Goal: Complete application form

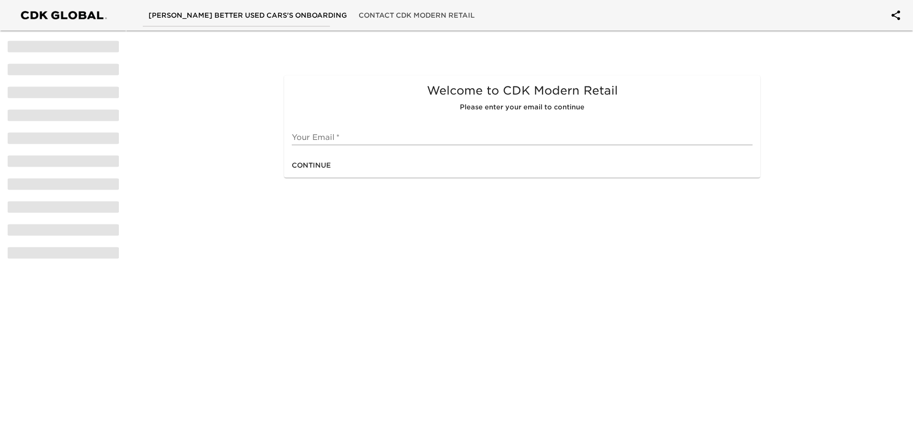
click at [351, 137] on input "text" at bounding box center [522, 137] width 461 height 15
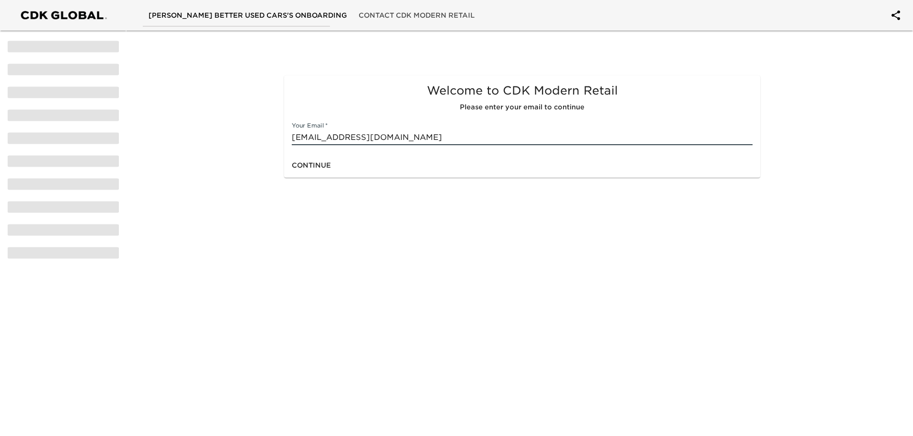
type input "[EMAIL_ADDRESS][DOMAIN_NAME]"
click at [328, 165] on span "Continue" at bounding box center [311, 166] width 39 height 12
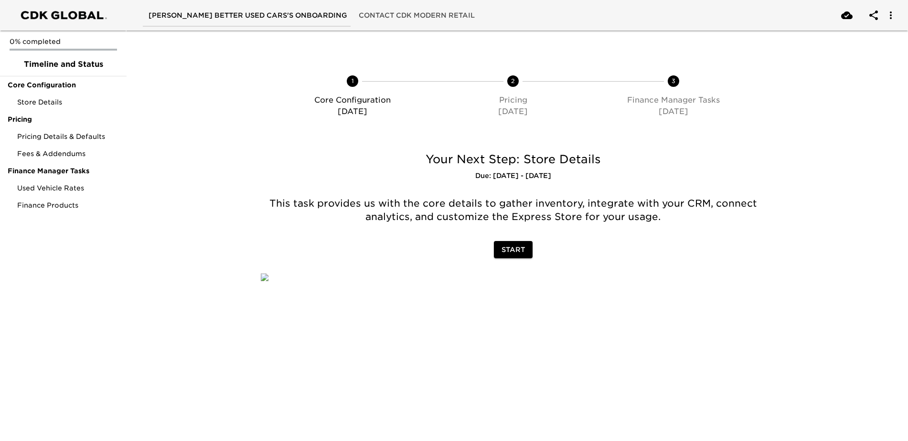
scroll to position [75, 0]
click at [508, 244] on span "Start" at bounding box center [513, 250] width 23 height 12
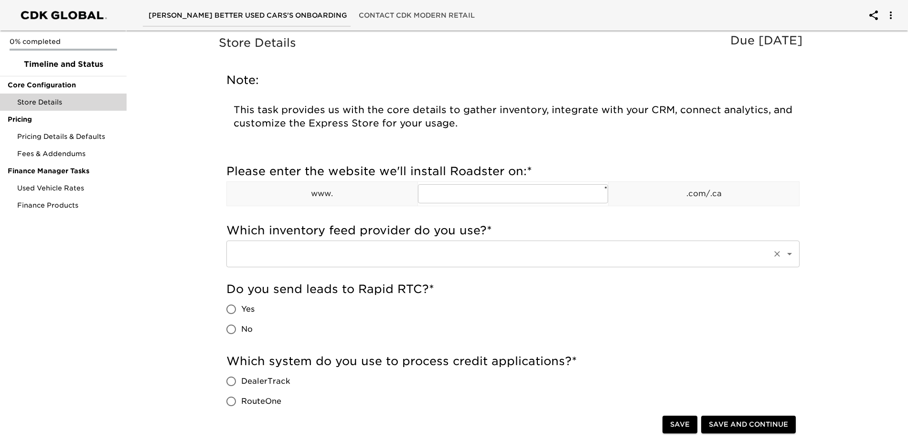
click at [783, 258] on div at bounding box center [782, 253] width 25 height 13
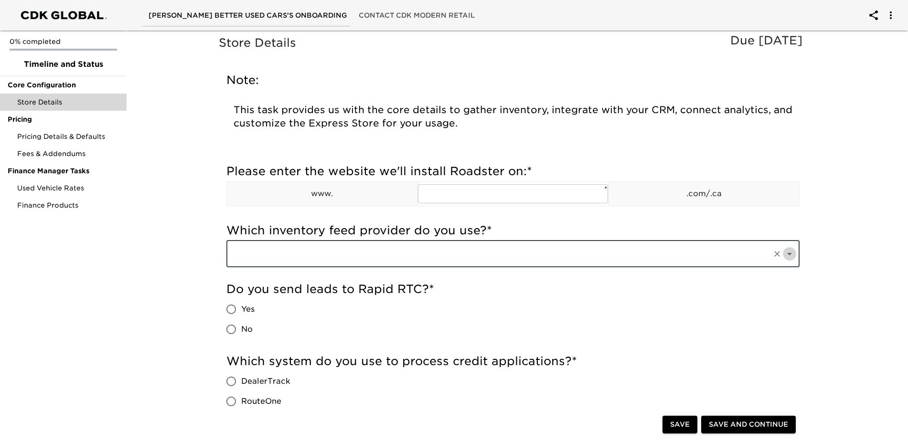
click at [789, 253] on icon "Open" at bounding box center [789, 253] width 11 height 11
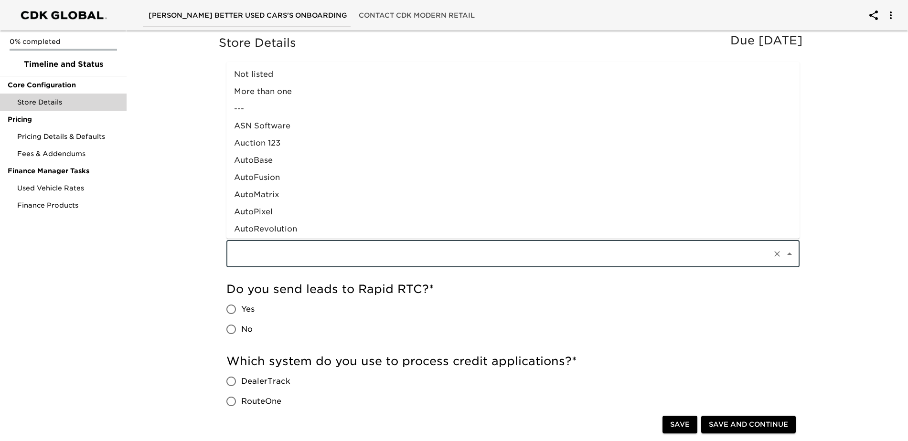
scroll to position [528, 0]
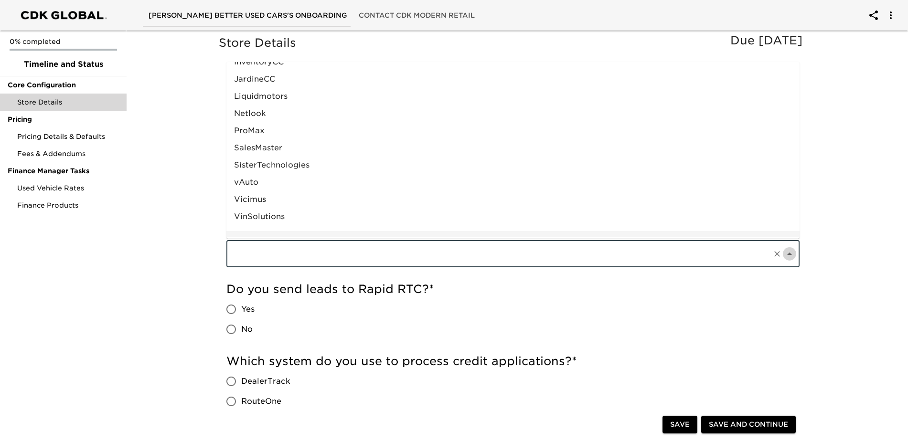
click at [789, 253] on icon "Close" at bounding box center [789, 253] width 11 height 11
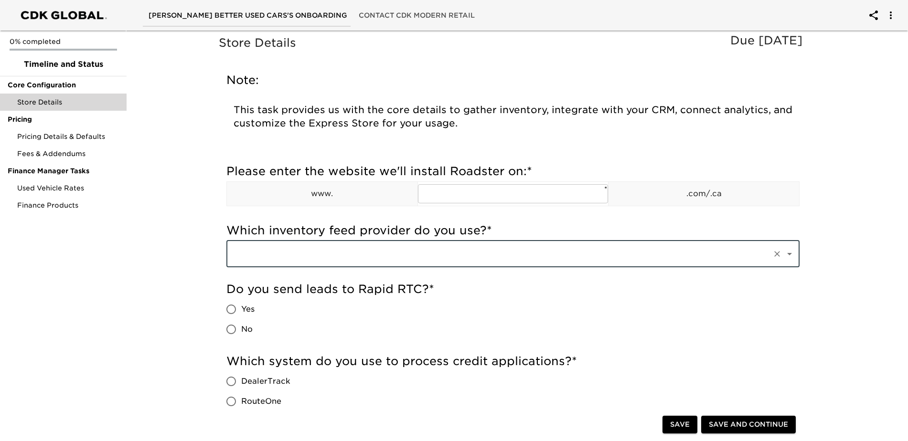
click at [401, 257] on input "text" at bounding box center [500, 254] width 538 height 18
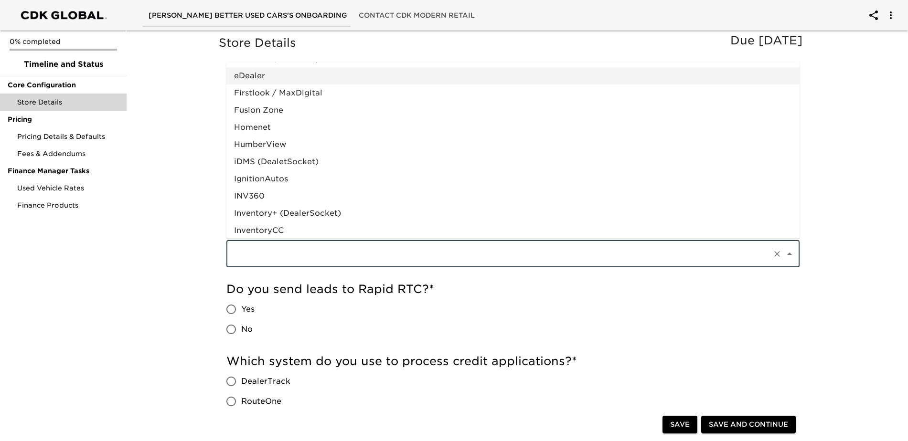
scroll to position [382, 0]
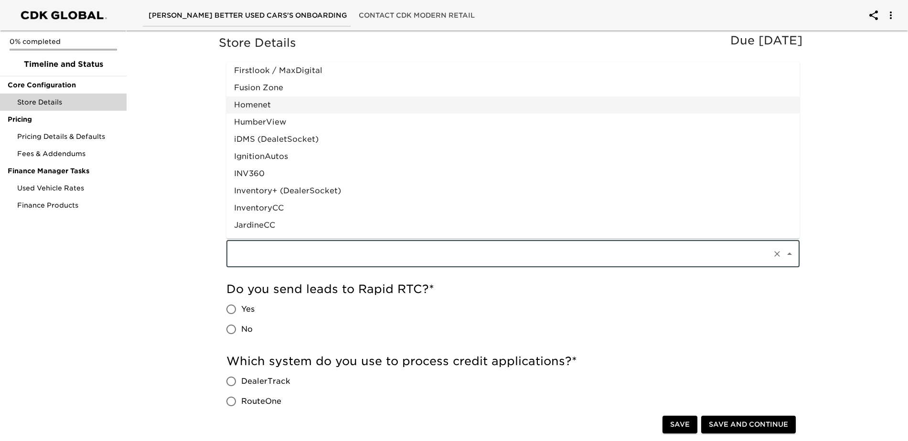
click at [275, 103] on li "Homenet" at bounding box center [512, 104] width 573 height 17
type input "Homenet"
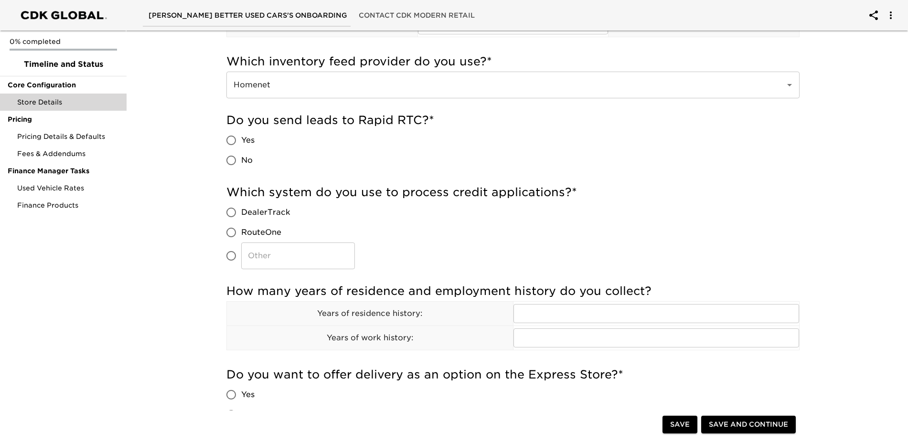
scroll to position [239, 0]
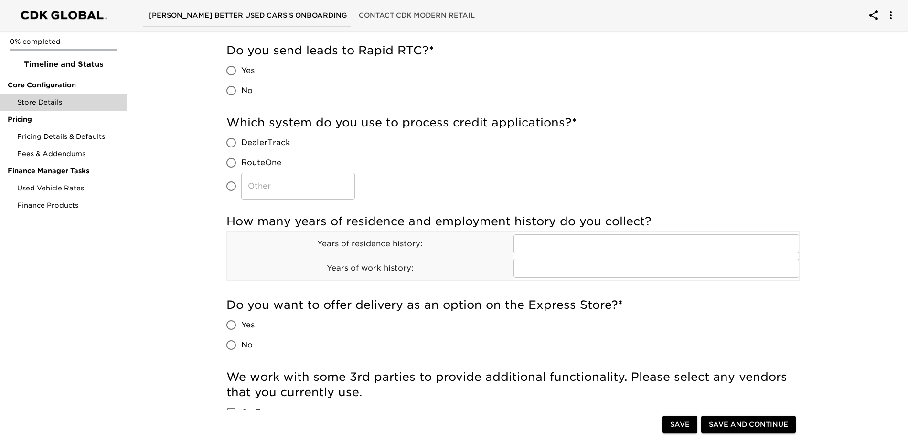
click at [231, 164] on input "RouteOne" at bounding box center [231, 163] width 20 height 20
radio input "true"
